Goal: Transaction & Acquisition: Purchase product/service

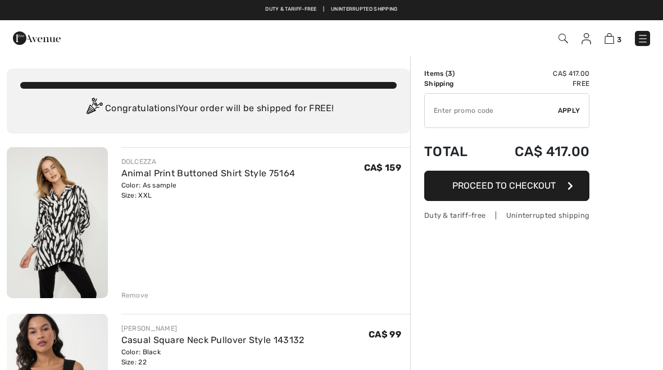
checkbox input "true"
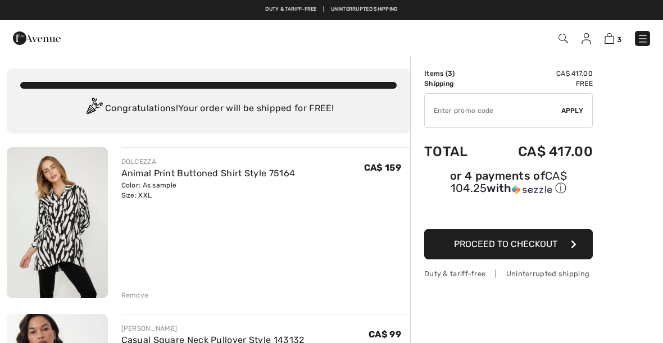
checkbox input "true"
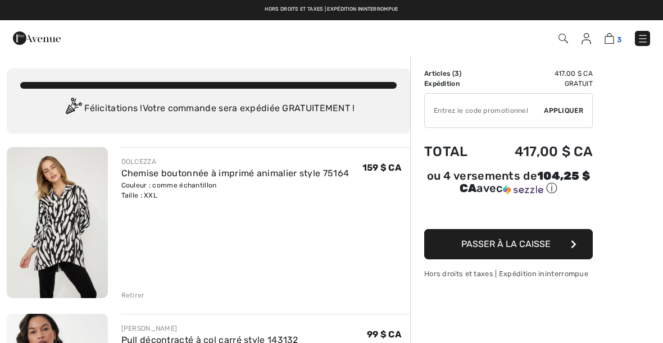
click at [610, 43] on img at bounding box center [610, 38] width 10 height 11
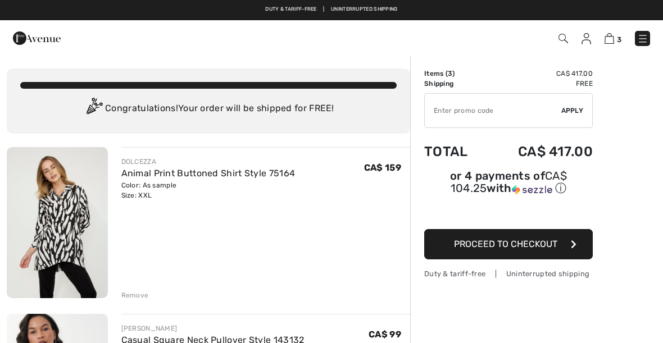
checkbox input "true"
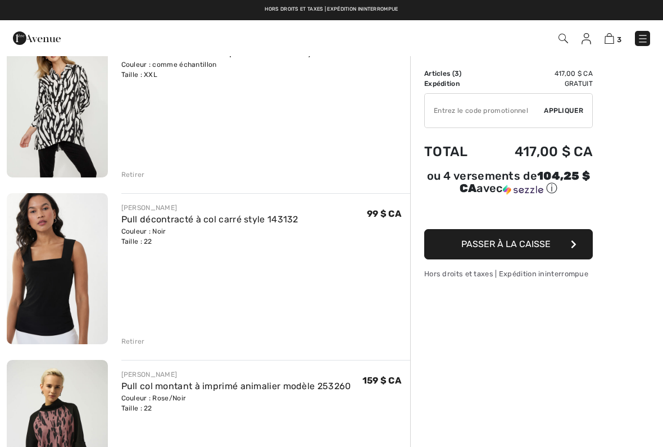
scroll to position [119, 0]
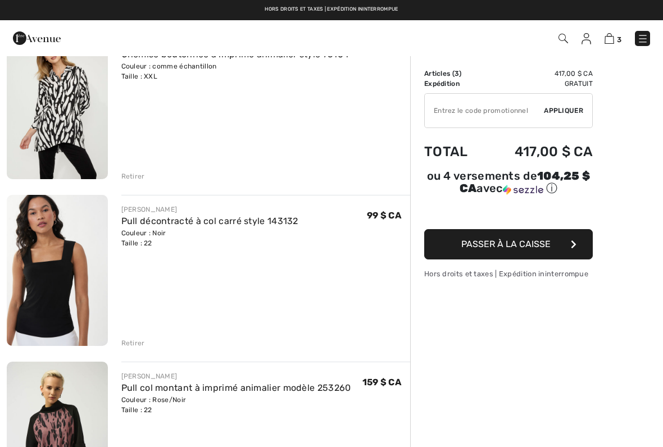
click at [125, 341] on font "Retirer" at bounding box center [133, 343] width 24 height 8
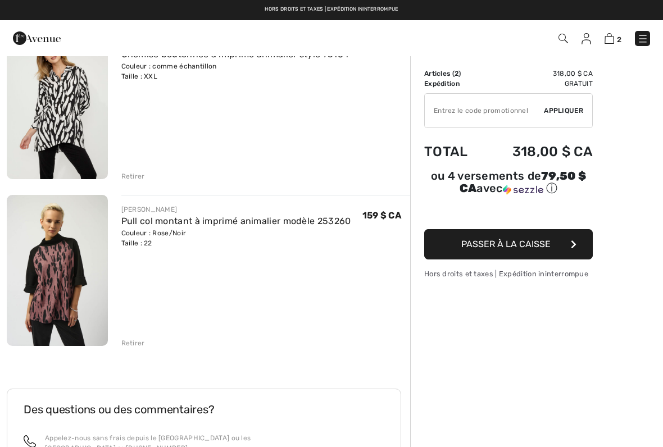
click at [136, 343] on font "Retirer" at bounding box center [133, 343] width 24 height 8
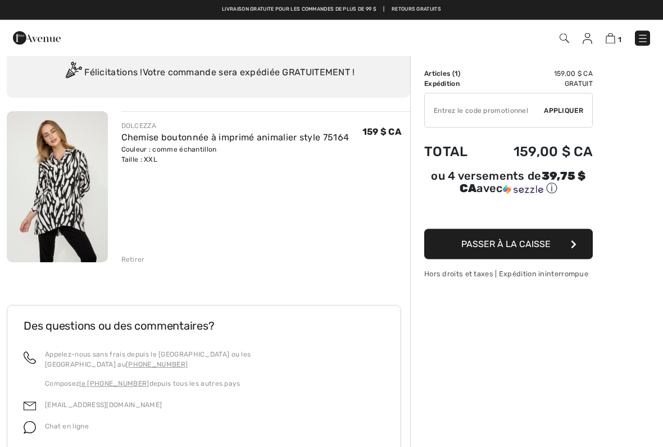
scroll to position [33, 0]
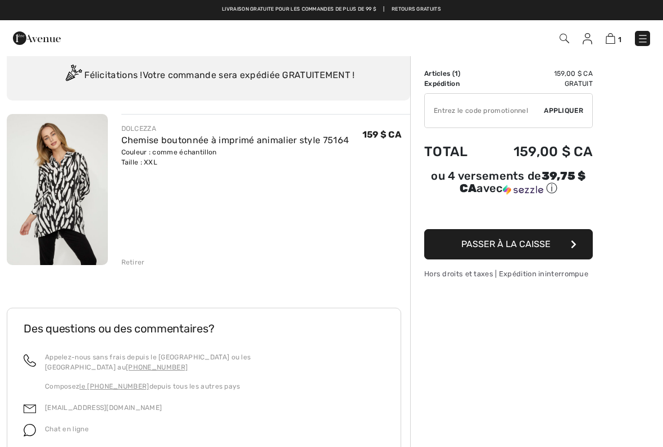
click at [530, 242] on font "Passer à la caisse" at bounding box center [505, 244] width 89 height 11
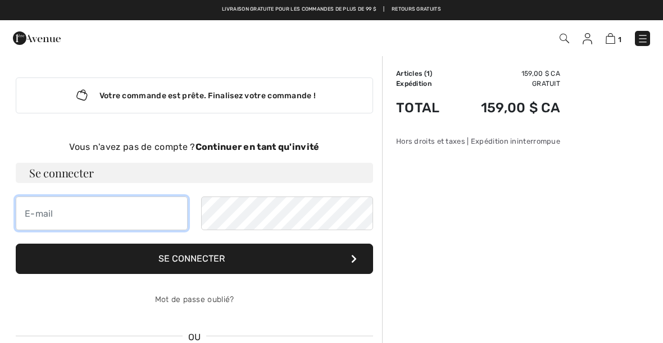
click at [39, 225] on input "email" at bounding box center [102, 214] width 172 height 34
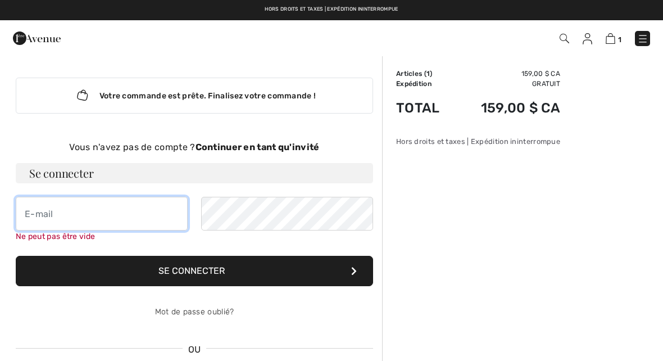
type input "[EMAIL_ADDRESS][DOMAIN_NAME]"
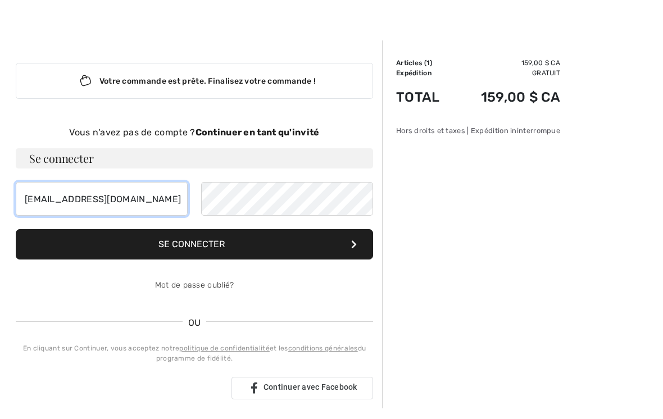
scroll to position [4, 0]
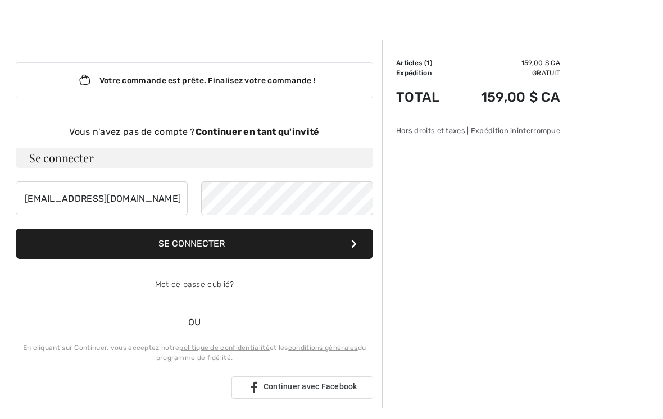
click at [306, 243] on button "Se connecter" at bounding box center [194, 254] width 357 height 30
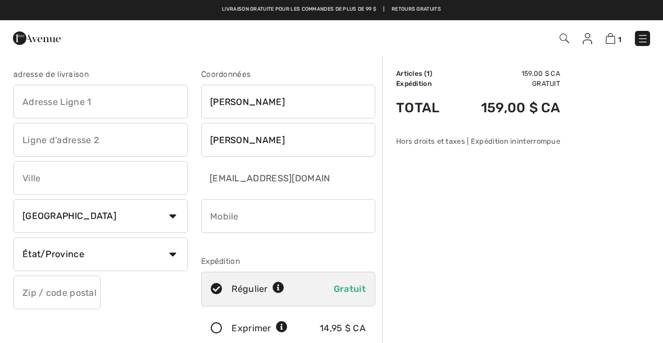
click at [42, 103] on input "text" at bounding box center [100, 102] width 174 height 34
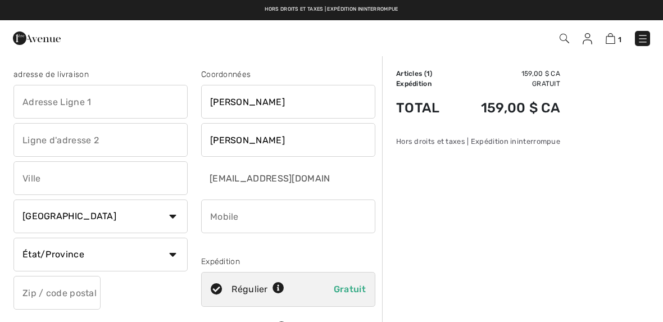
type input "500, rue des Éclaircies, app.1522"
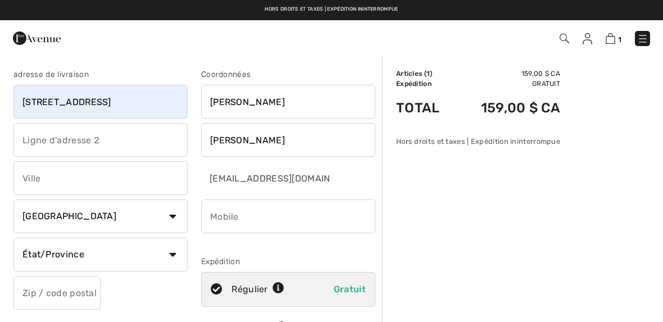
type input "Brossard"
select select "QC"
type input "J4Z0R1"
type input "5142335421"
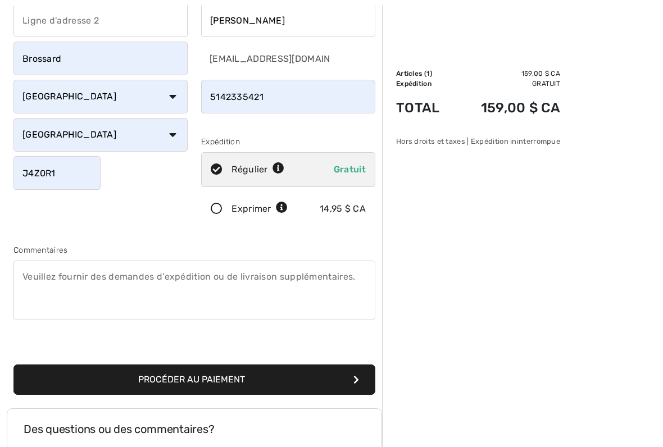
scroll to position [118, 0]
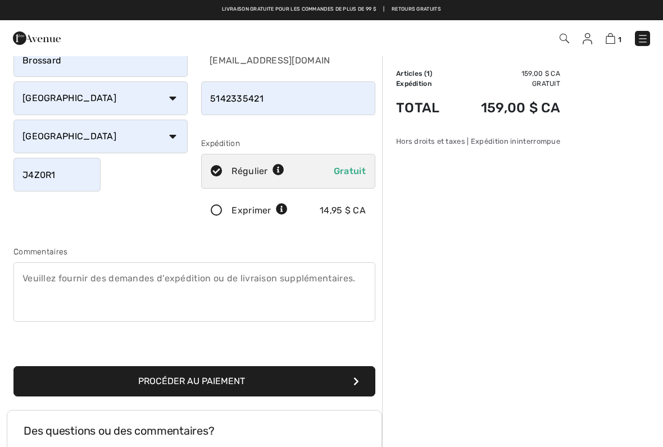
click at [245, 370] on font "Procéder au paiement" at bounding box center [191, 381] width 107 height 11
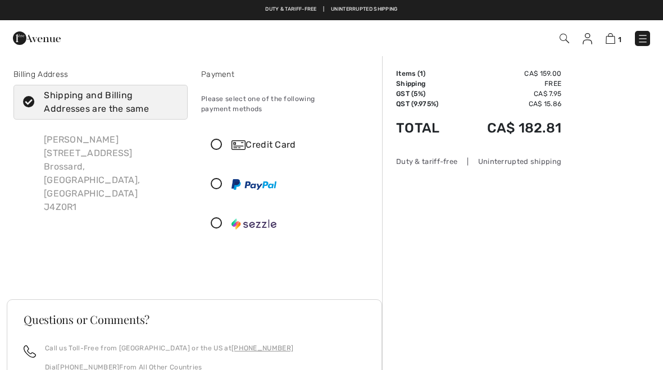
checkbox input "true"
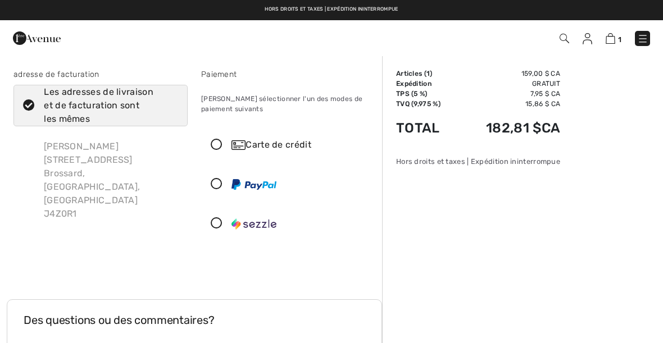
click at [216, 227] on icon at bounding box center [217, 224] width 30 height 12
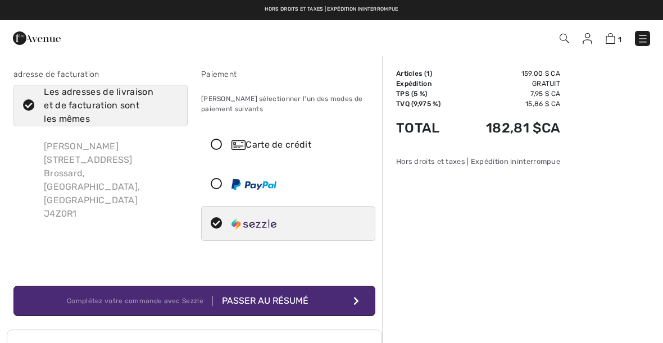
click at [290, 291] on button "Complétez votre commande avec Sezzle Passer au résumé" at bounding box center [194, 301] width 362 height 30
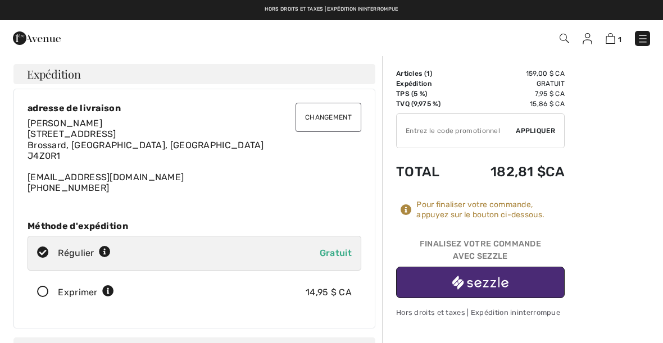
click at [508, 279] on img "button" at bounding box center [480, 283] width 56 height 14
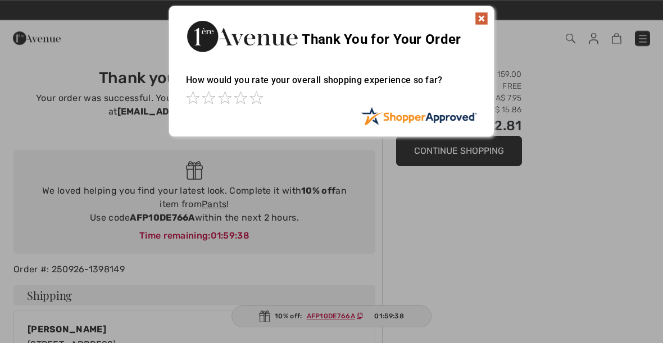
click at [483, 22] on img at bounding box center [481, 18] width 13 height 13
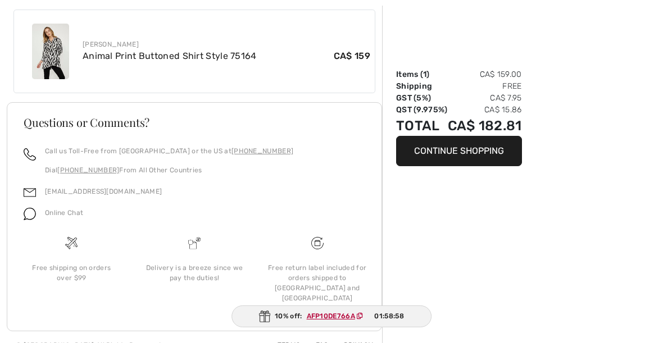
scroll to position [639, 0]
